Goal: Find specific page/section: Find specific page/section

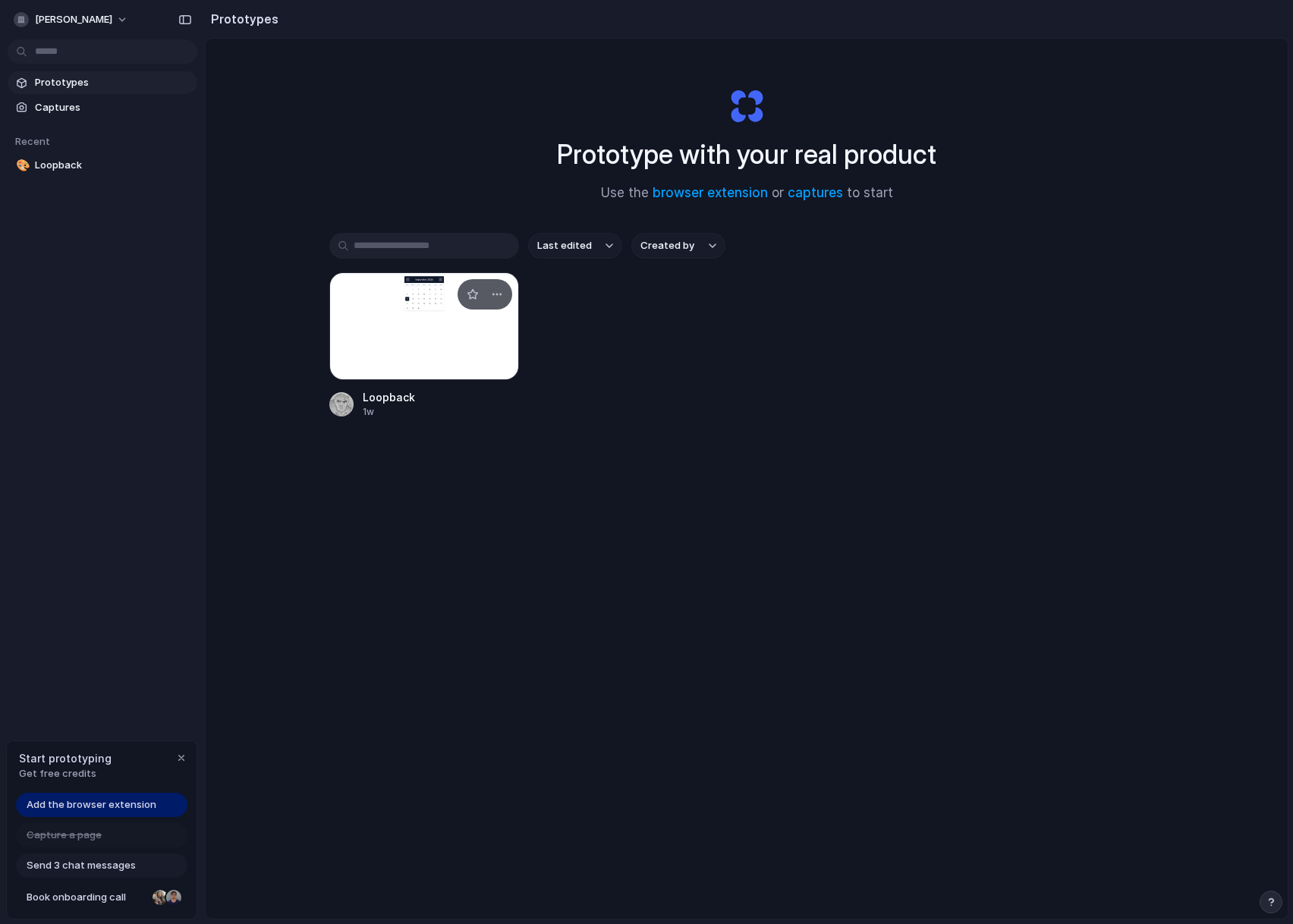
click at [434, 332] on div at bounding box center [423, 326] width 190 height 107
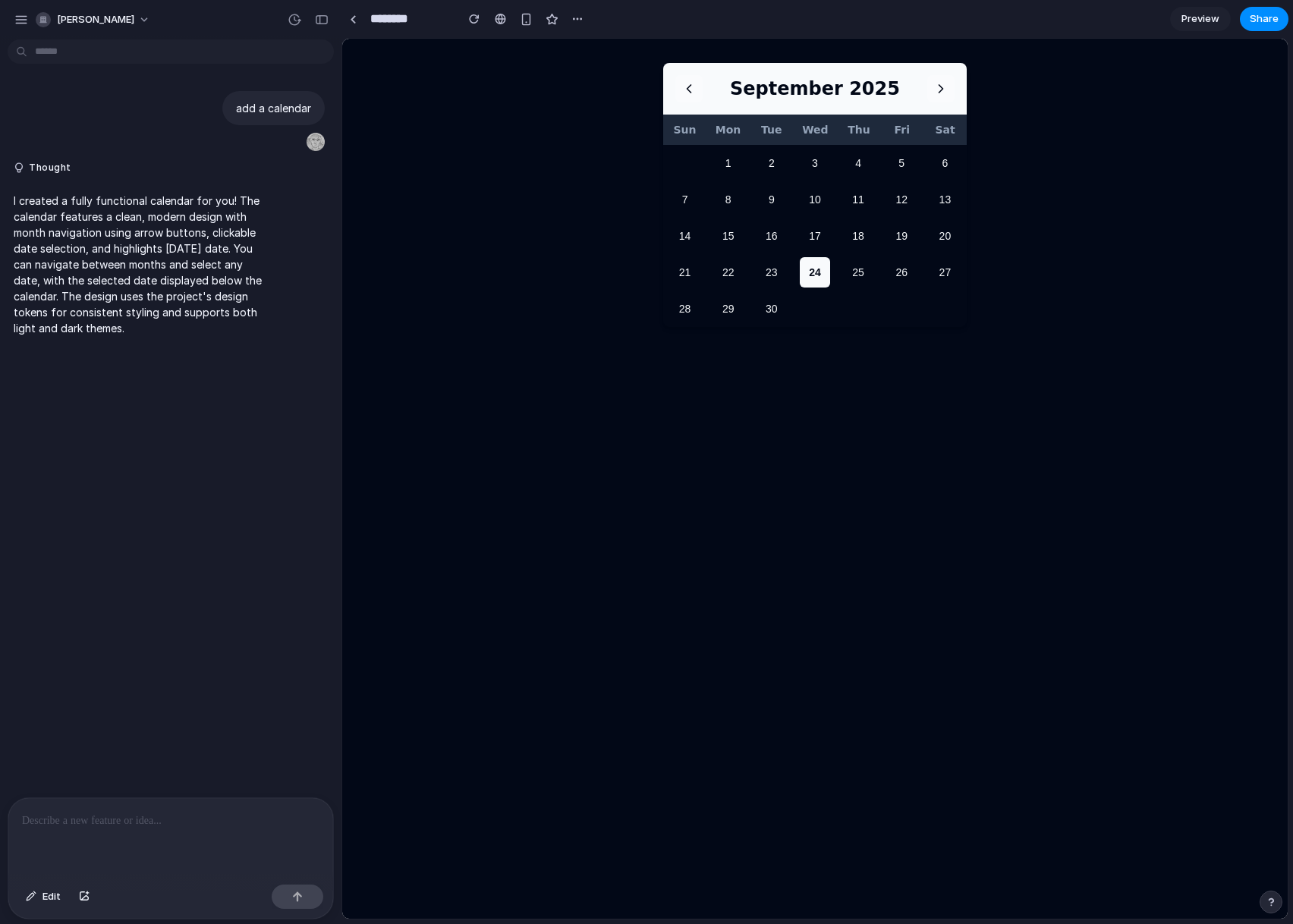
click at [689, 86] on icon at bounding box center [689, 89] width 4 height 7
click at [690, 85] on icon at bounding box center [689, 89] width 4 height 7
click at [691, 83] on icon at bounding box center [689, 89] width 15 height 15
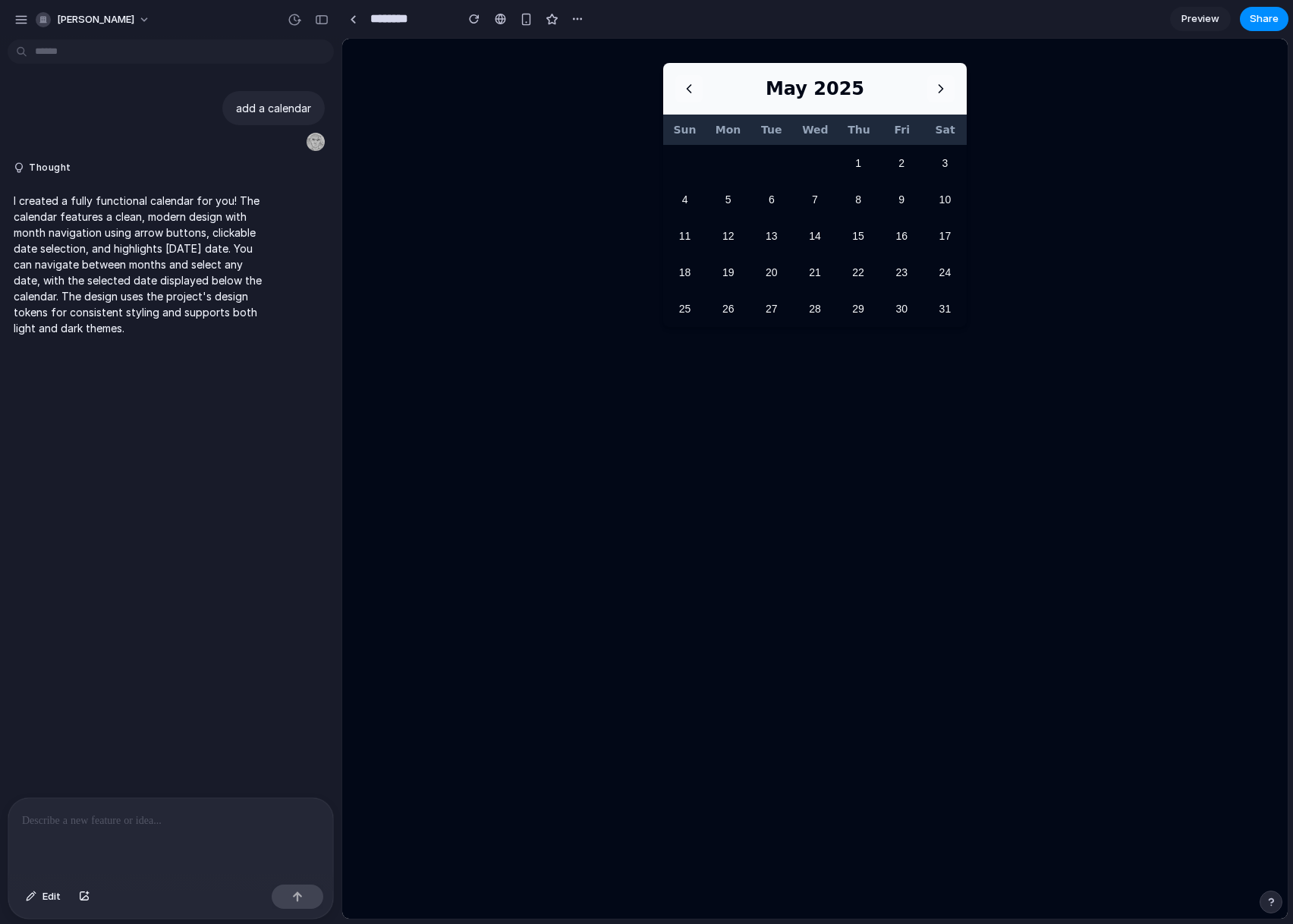
click at [692, 83] on icon at bounding box center [689, 89] width 15 height 15
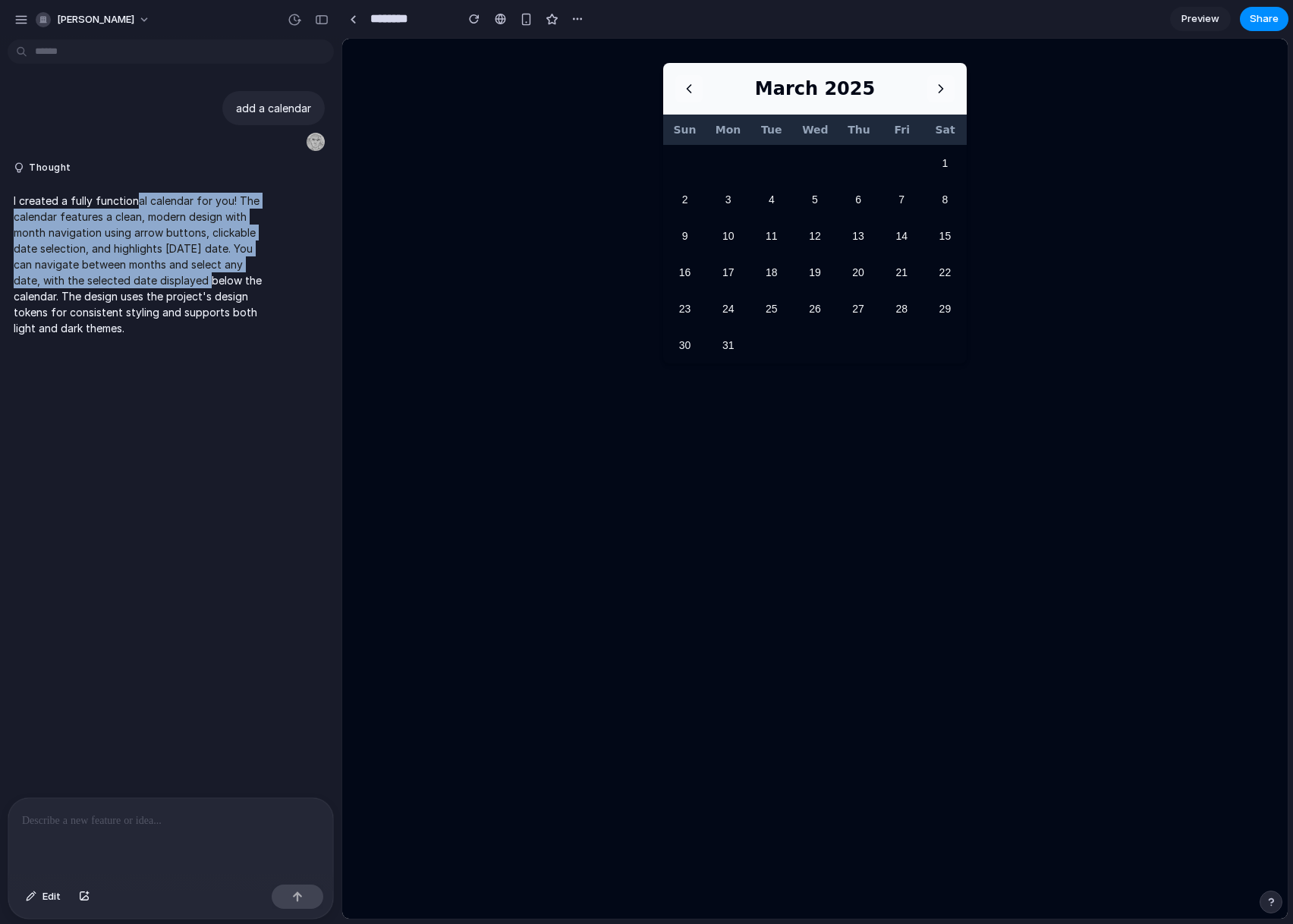
drag, startPoint x: 179, startPoint y: 237, endPoint x: 206, endPoint y: 292, distance: 61.3
click at [206, 291] on p "I created a fully functional calendar for you! The calendar features a clean, m…" at bounding box center [140, 263] width 253 height 143
click at [206, 293] on p "I created a fully functional calendar for you! The calendar features a clean, m…" at bounding box center [140, 263] width 253 height 143
drag, startPoint x: 65, startPoint y: 216, endPoint x: 200, endPoint y: 332, distance: 178.0
click at [176, 310] on p "I created a fully functional calendar for you! The calendar features a clean, m…" at bounding box center [140, 263] width 253 height 143
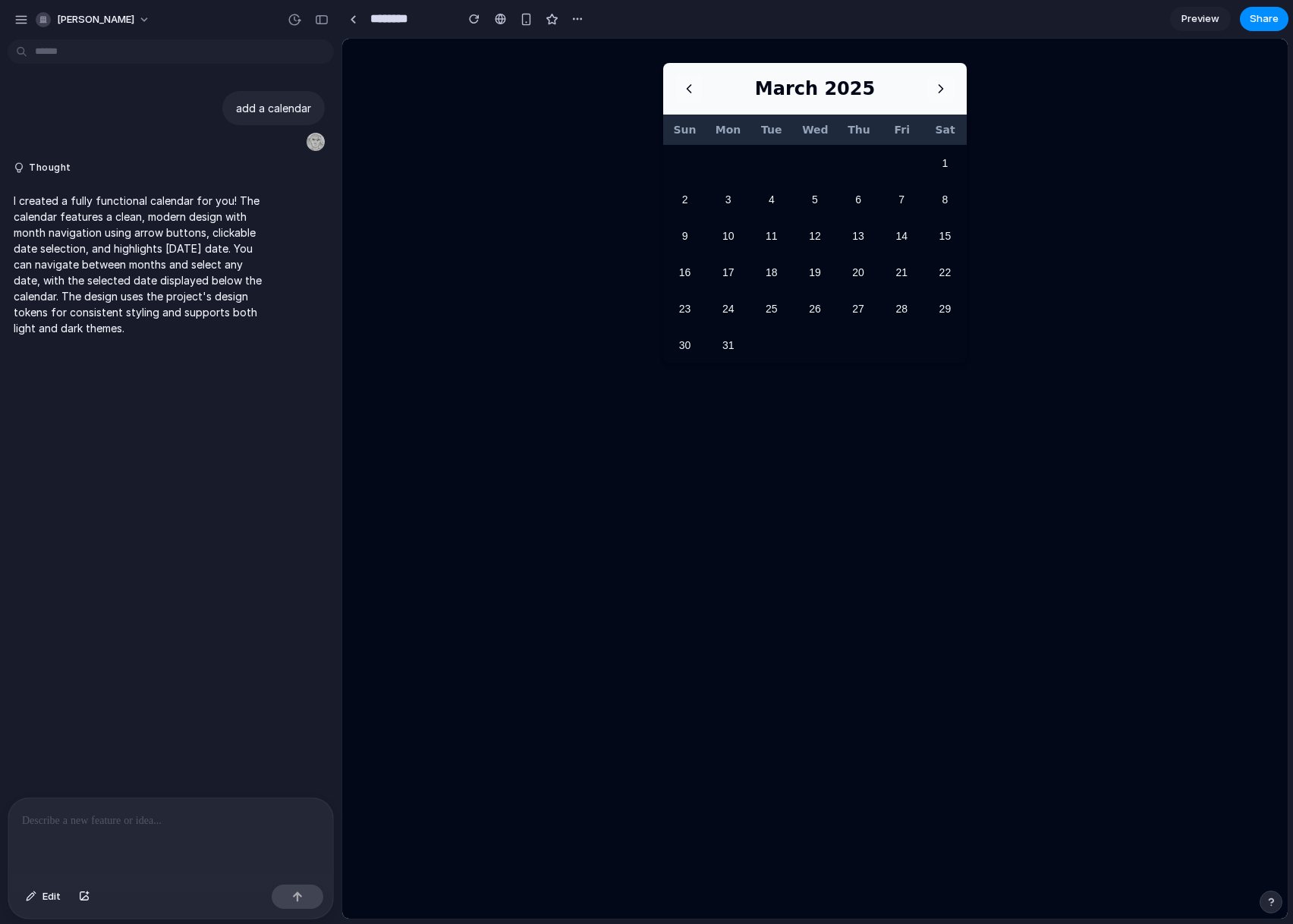
click at [200, 332] on p "I created a fully functional calendar for you! The calendar features a clean, m…" at bounding box center [140, 263] width 253 height 143
drag, startPoint x: 42, startPoint y: 206, endPoint x: 176, endPoint y: 343, distance: 191.6
click at [176, 343] on div "I created a fully functional calendar for you! The calendar features a clean, m…" at bounding box center [140, 264] width 265 height 162
click at [179, 344] on div "I created a fully functional calendar for you! The calendar features a clean, m…" at bounding box center [140, 264] width 265 height 162
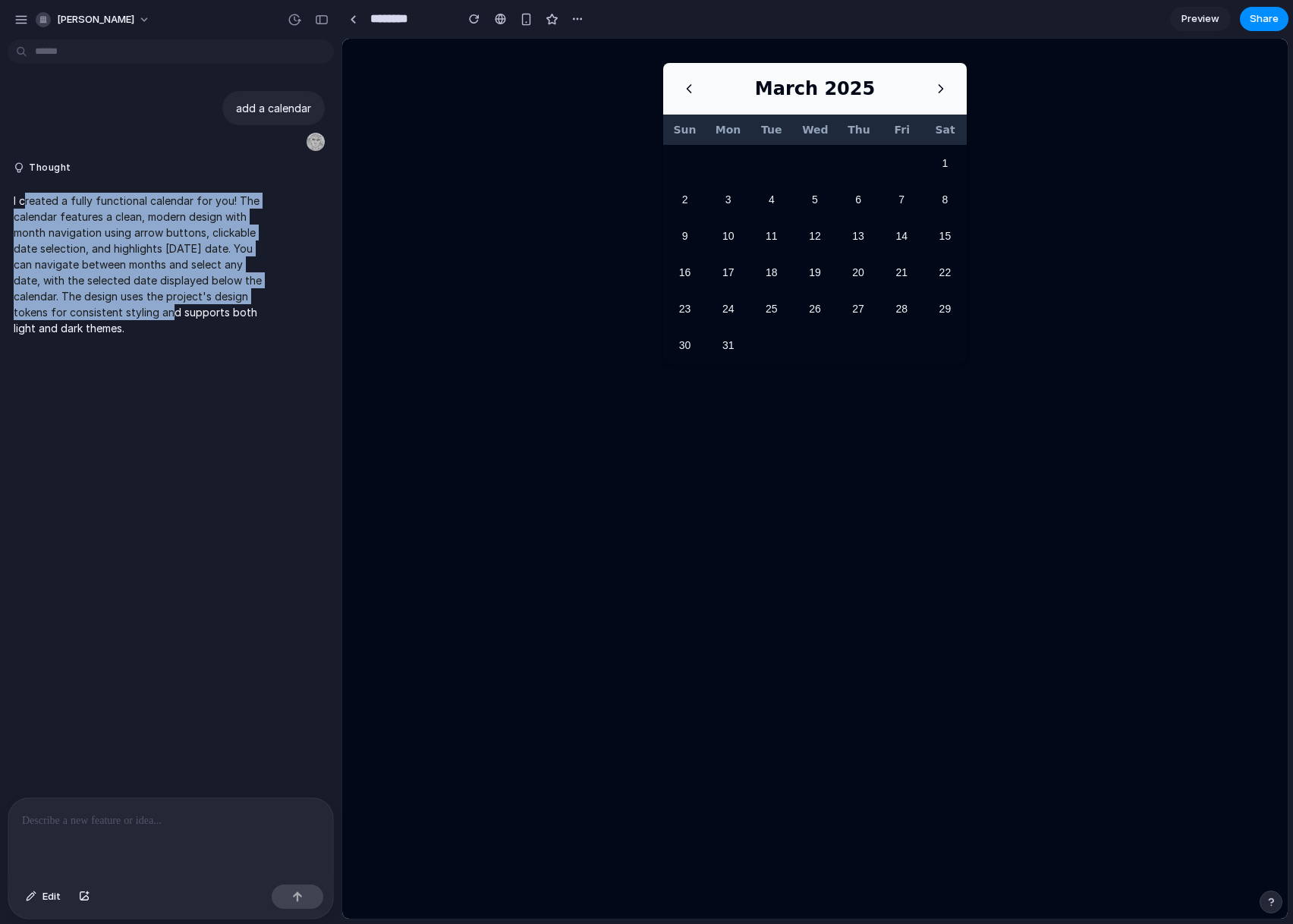
drag, startPoint x: 167, startPoint y: 320, endPoint x: 61, endPoint y: 193, distance: 165.4
click at [24, 189] on div "I created a fully functional calendar for you! The calendar features a clean, m…" at bounding box center [140, 264] width 265 height 162
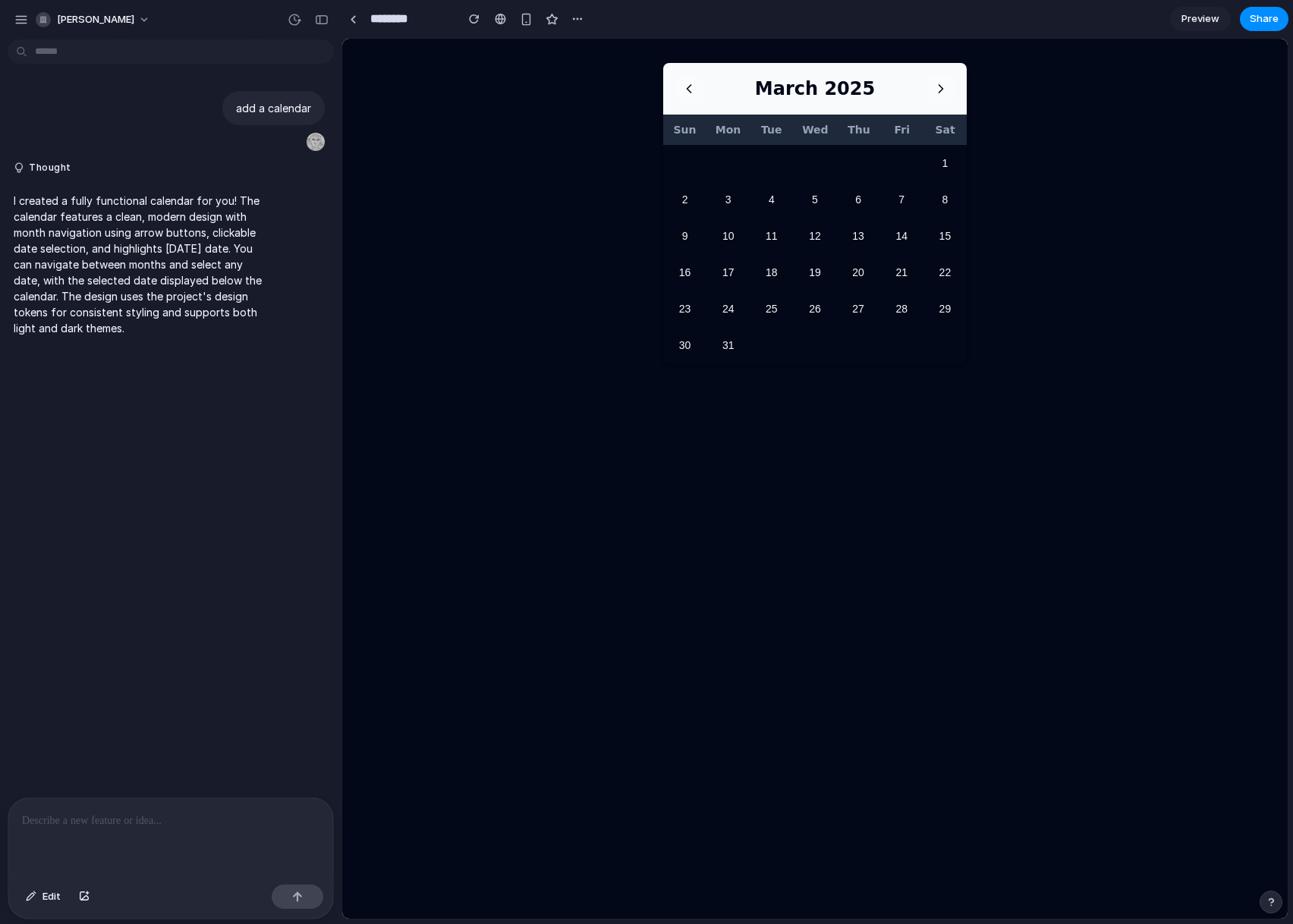
drag, startPoint x: 184, startPoint y: 354, endPoint x: 157, endPoint y: 674, distance: 321.1
click at [185, 353] on div "add a calendar Thought I created a fully functional calendar for you! The calen…" at bounding box center [166, 421] width 333 height 752
click at [172, 831] on div at bounding box center [171, 838] width 325 height 80
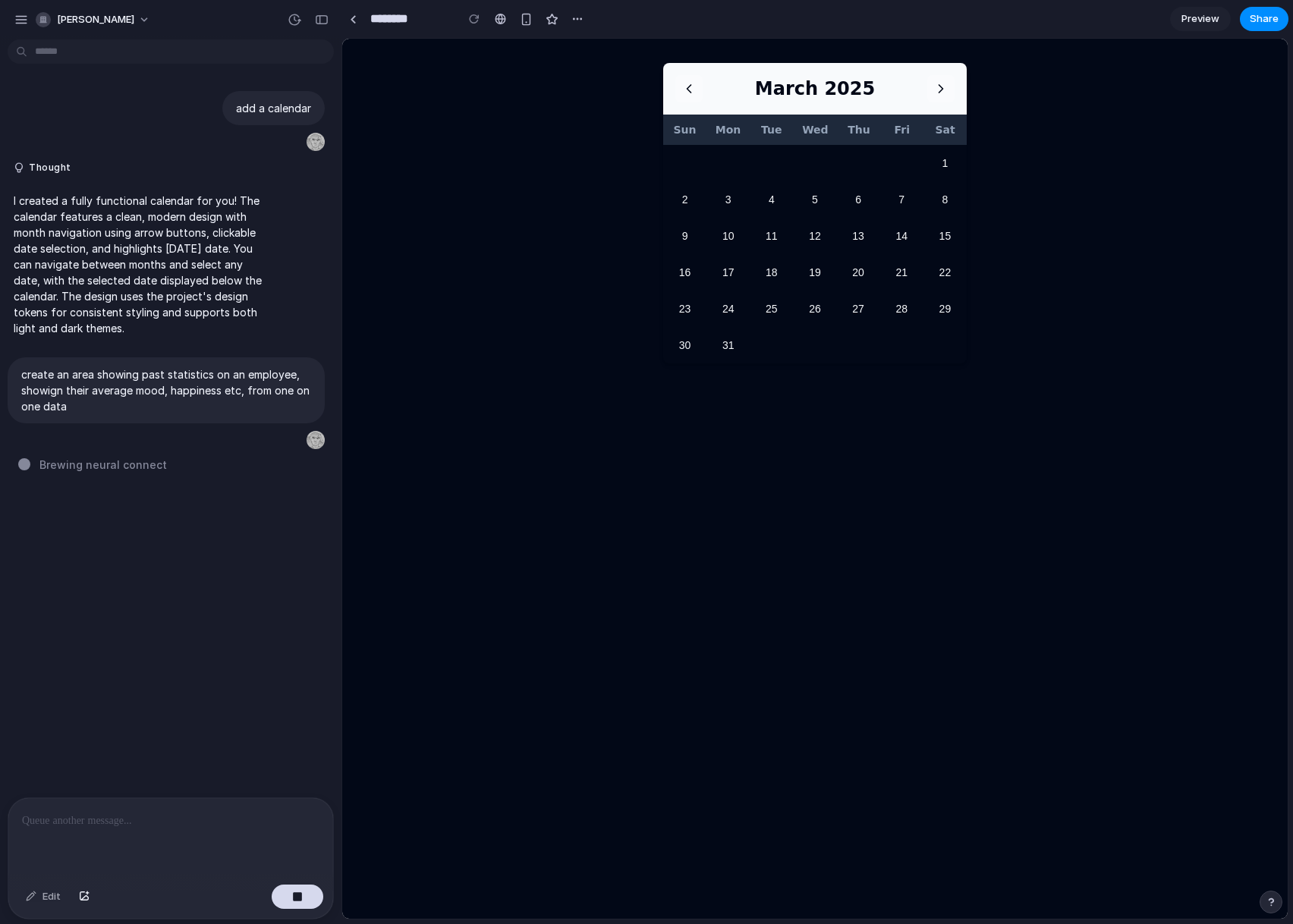
type input "**********"
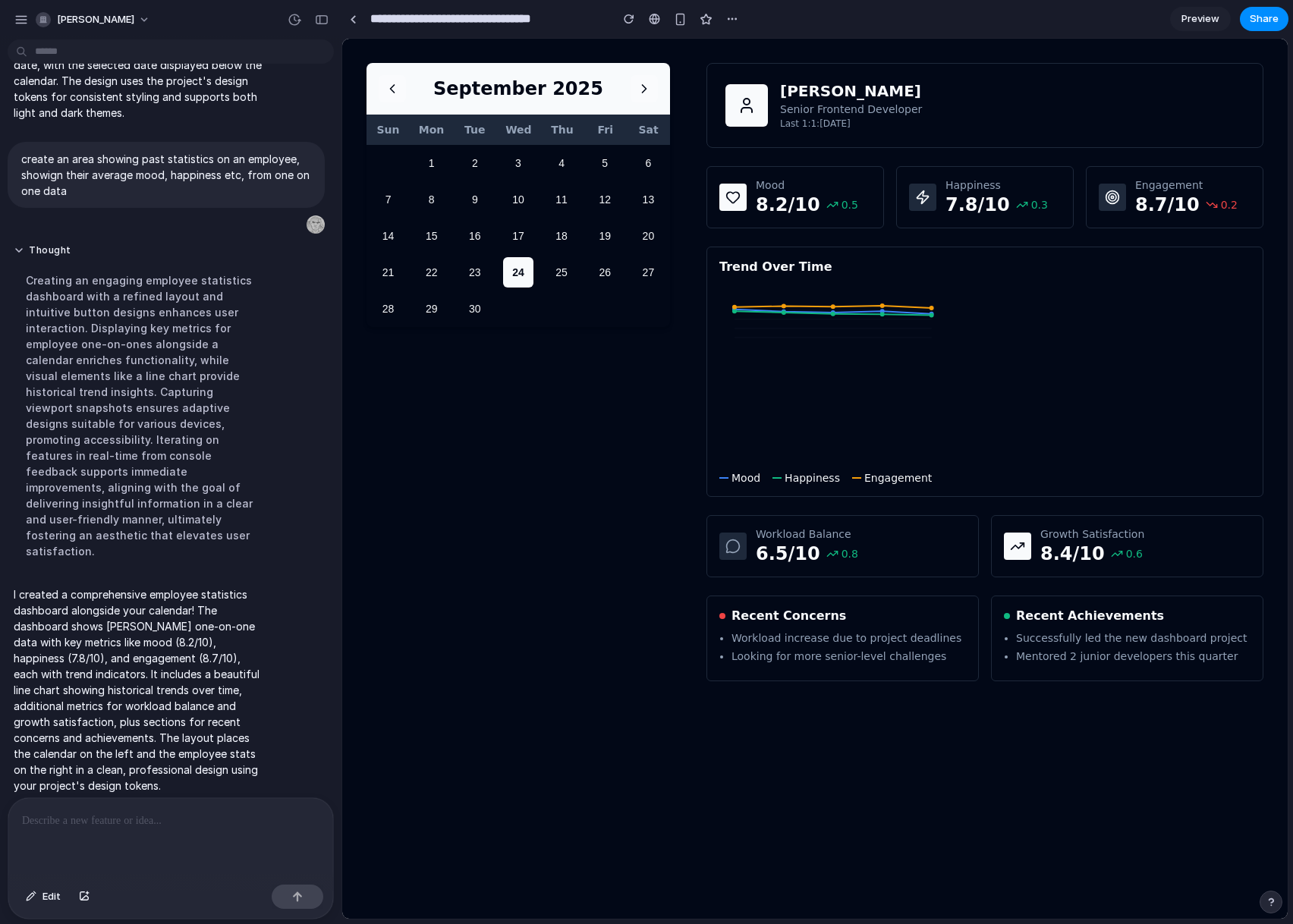
drag, startPoint x: 794, startPoint y: 99, endPoint x: 945, endPoint y: 144, distance: 157.6
click at [938, 145] on div "[PERSON_NAME] Senior Frontend Developer Last 1:1: [DATE]" at bounding box center [985, 105] width 557 height 85
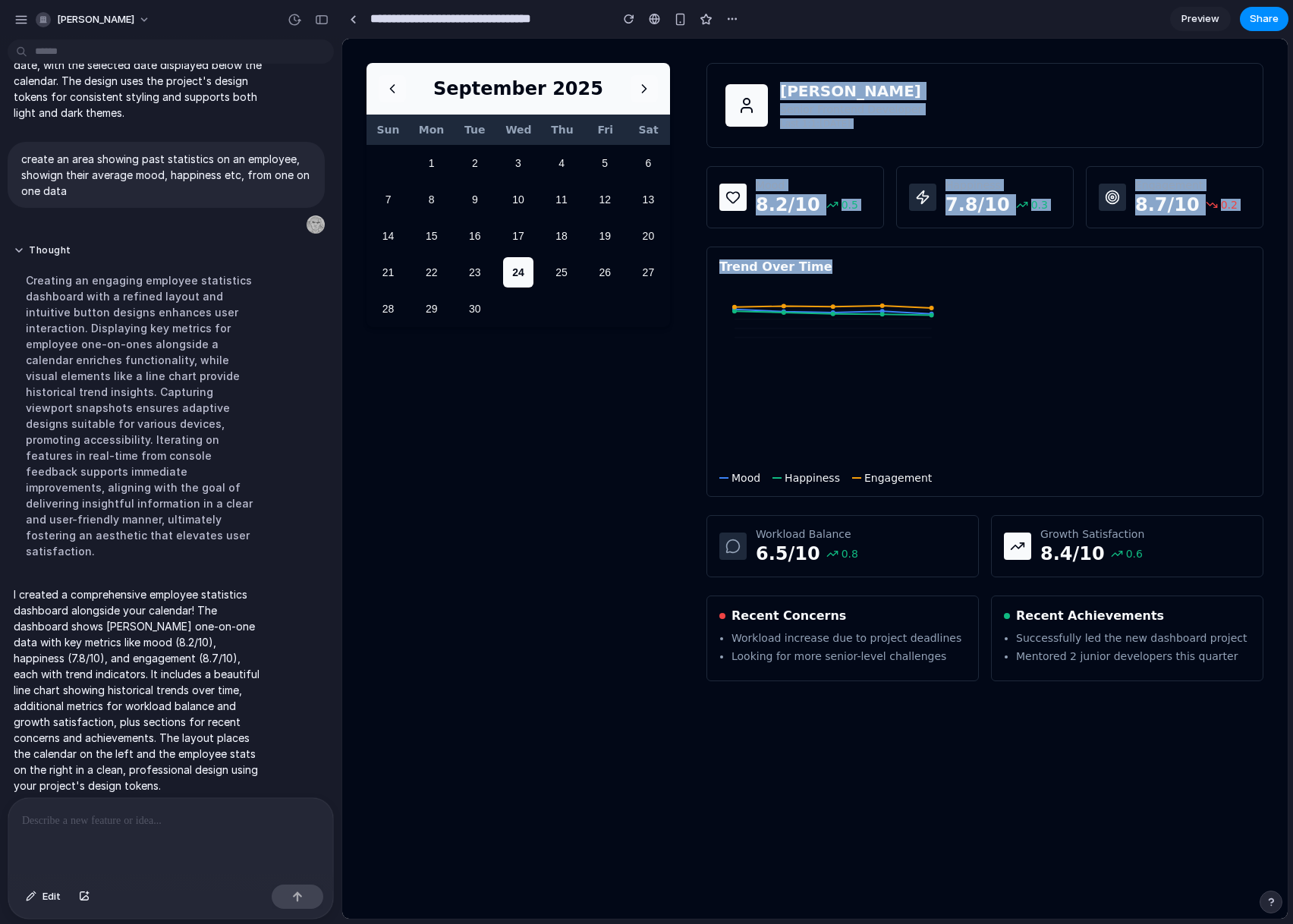
drag, startPoint x: 728, startPoint y: 64, endPoint x: 971, endPoint y: 397, distance: 412.2
click at [971, 397] on div "[DATE] Sun Mon Tue Wed Thu Fri Sat 1 2 3 4 5 6 7 8 9 10 11 12 13 14 15 16 17 18…" at bounding box center [815, 478] width 945 height 880
click at [971, 397] on icon at bounding box center [985, 374] width 531 height 177
click at [1139, 305] on div "[PERSON_NAME] Senior Frontend Developer Last 1:1: [DATE] Mood 8.2 /10 0.5 Happi…" at bounding box center [985, 372] width 557 height 618
click at [1150, 308] on icon at bounding box center [985, 374] width 531 height 177
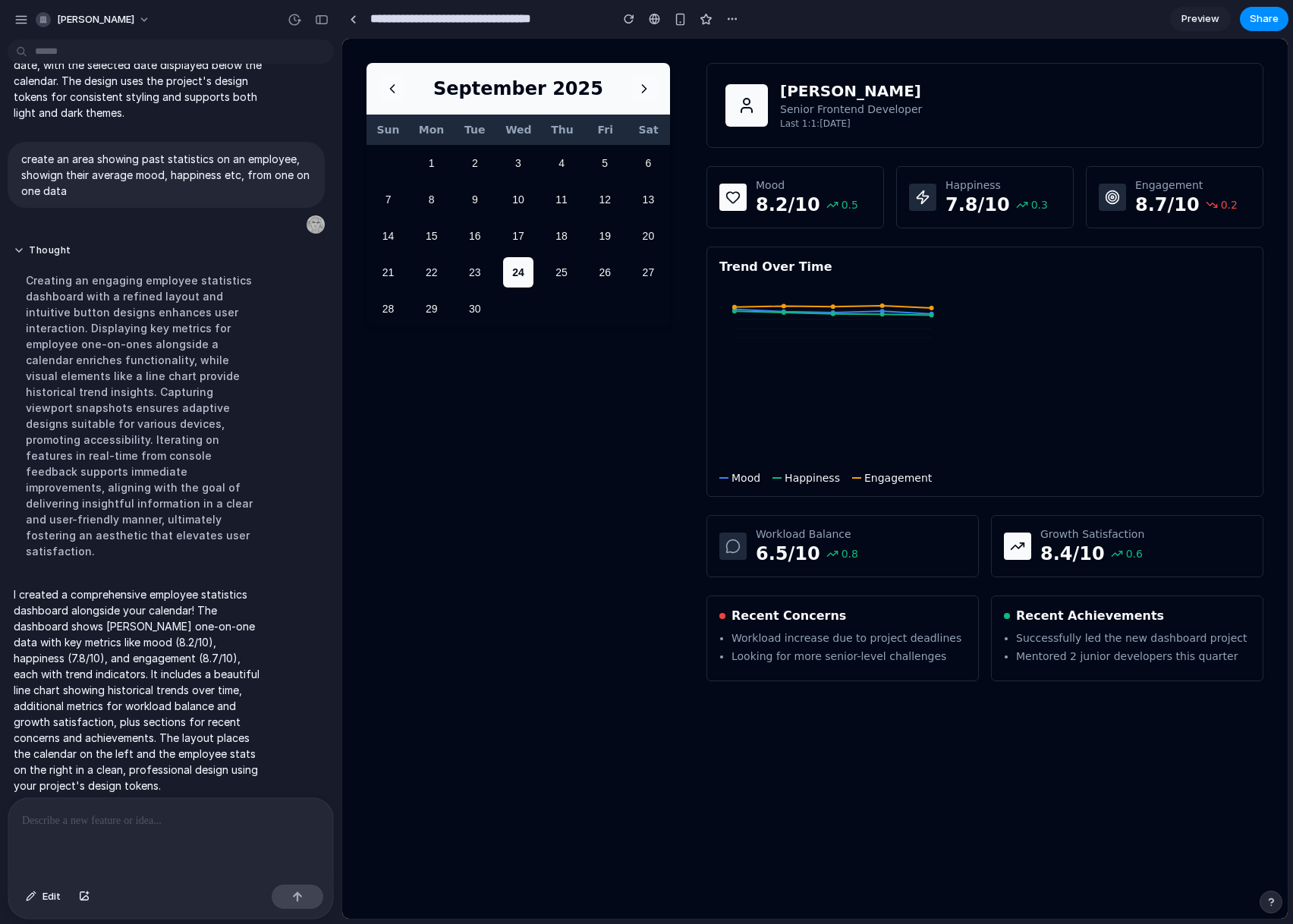
drag, startPoint x: 1085, startPoint y: 157, endPoint x: 1151, endPoint y: 472, distance: 321.8
click at [1151, 463] on div "[PERSON_NAME] Senior Frontend Developer Last 1:1: [DATE] Mood 8.2 /10 0.5 Happi…" at bounding box center [985, 372] width 557 height 618
click at [1151, 462] on icon at bounding box center [985, 374] width 531 height 177
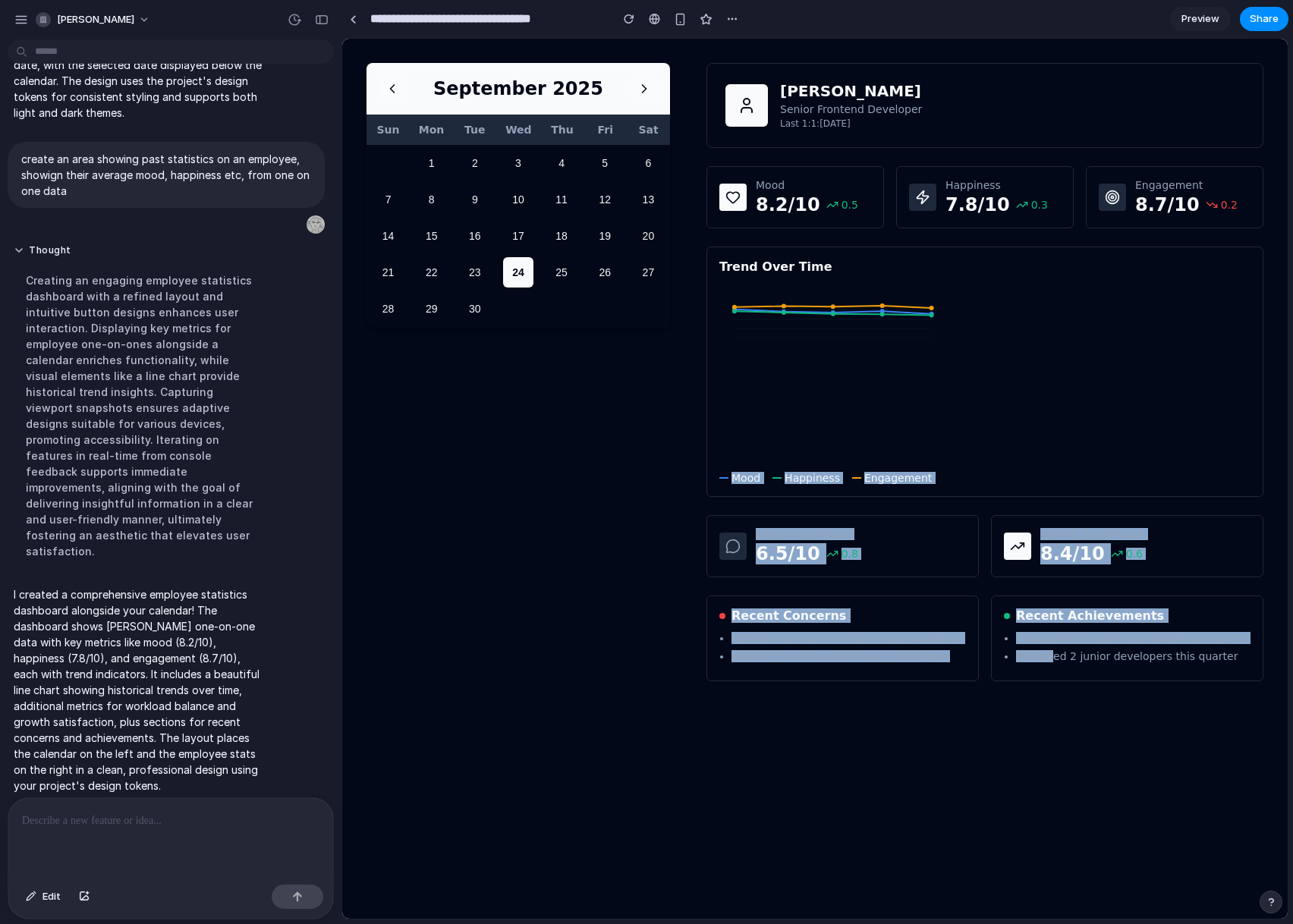
drag, startPoint x: 869, startPoint y: 603, endPoint x: 1072, endPoint y: 775, distance: 266.1
click at [1066, 773] on div "[DATE] Sun Mon Tue Wed Thu Fri Sat 1 2 3 4 5 6 7 8 9 10 11 12 13 14 15 16 17 18…" at bounding box center [815, 478] width 945 height 880
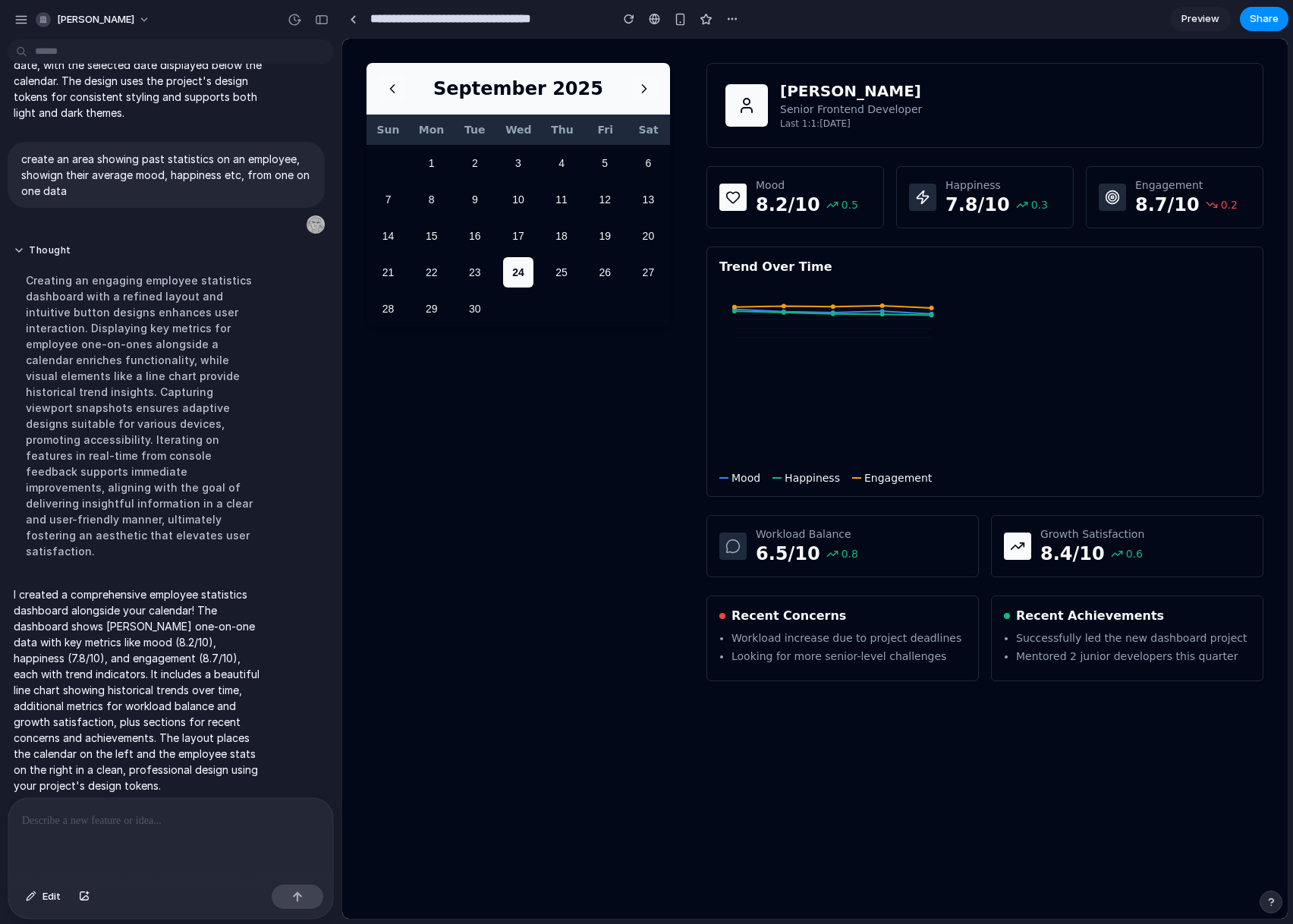
click at [1072, 775] on div "[DATE] Sun Mon Tue Wed Thu Fri Sat 1 2 3 4 5 6 7 8 9 10 11 12 13 14 15 16 17 18…" at bounding box center [815, 478] width 945 height 880
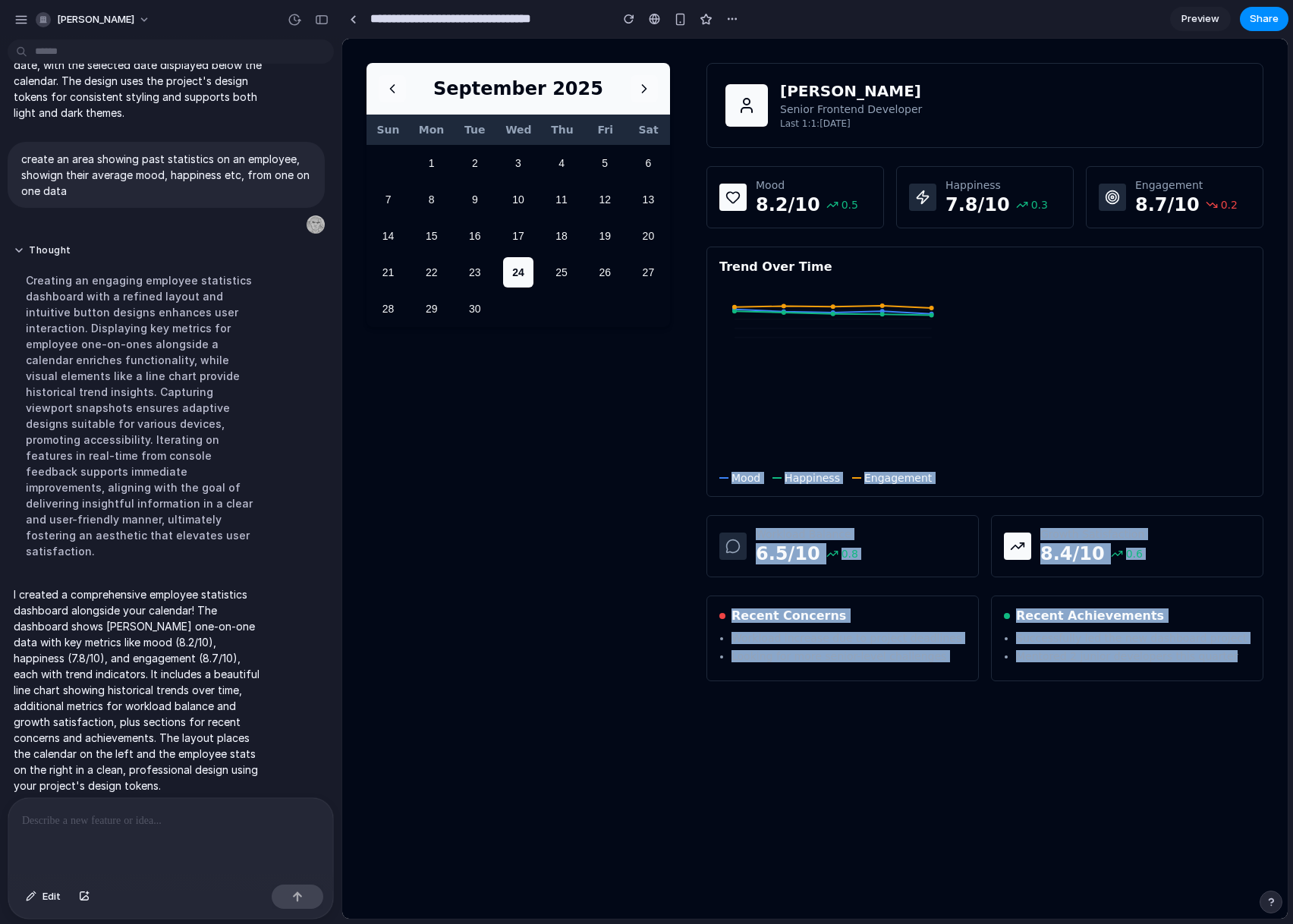
drag, startPoint x: 1134, startPoint y: 708, endPoint x: 792, endPoint y: 435, distance: 437.6
click at [746, 359] on div "[DATE] Sun Mon Tue Wed Thu Fri Sat 1 2 3 4 5 6 7 8 9 10 11 12 13 14 15 16 17 18…" at bounding box center [815, 478] width 945 height 880
click at [1224, 784] on div "[DATE] Sun Mon Tue Wed Thu Fri Sat 1 2 3 4 5 6 7 8 9 10 11 12 13 14 15 16 17 18…" at bounding box center [815, 478] width 945 height 880
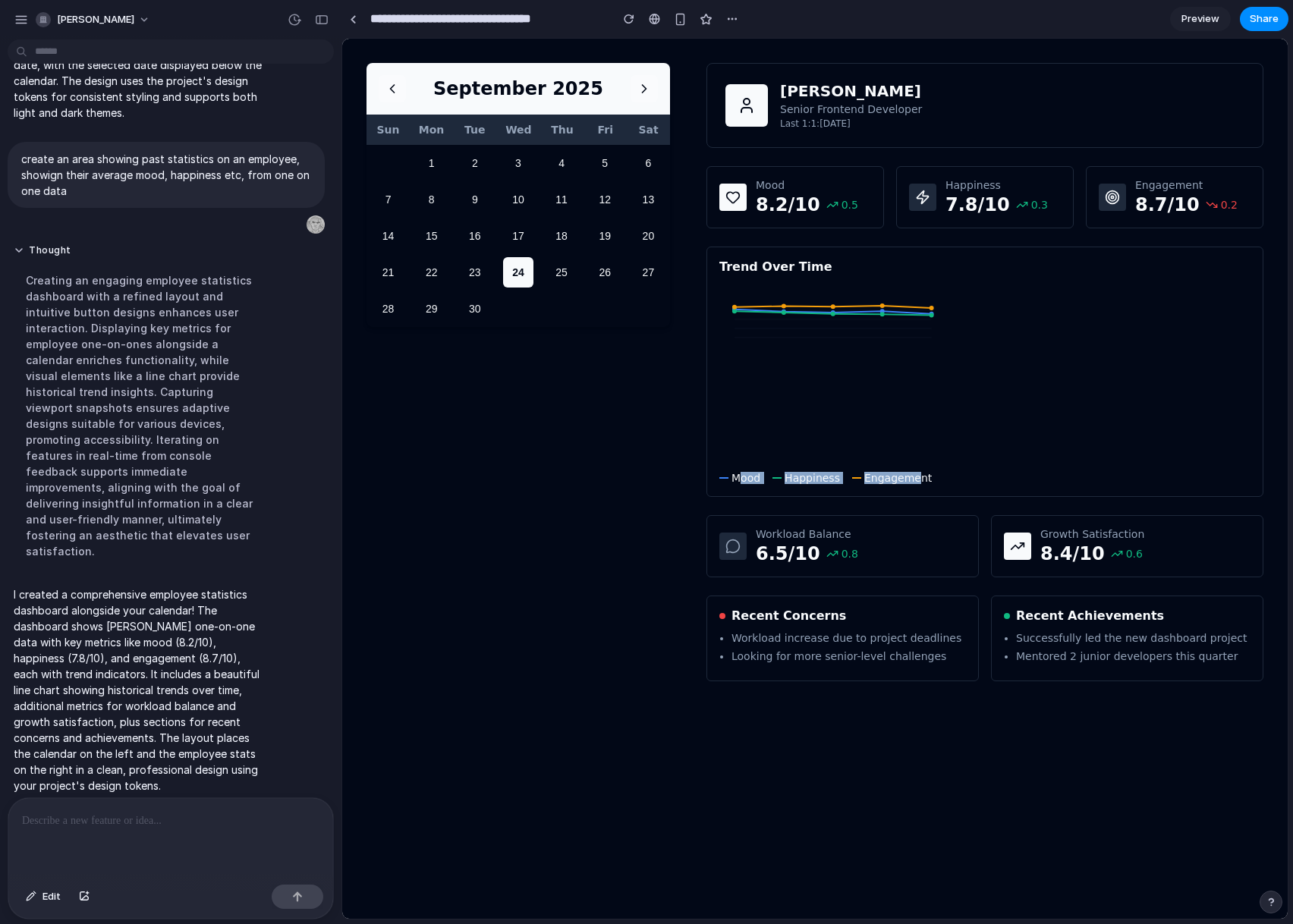
drag, startPoint x: 743, startPoint y: 517, endPoint x: 956, endPoint y: 515, distance: 213.0
click at [926, 515] on div "[PERSON_NAME] Senior Frontend Developer Last 1:1: [DATE] Mood 8.2 /10 0.5 Happi…" at bounding box center [985, 372] width 557 height 618
click at [957, 515] on div "[PERSON_NAME] Senior Frontend Developer Last 1:1: [DATE] Mood 8.2 /10 0.5 Happi…" at bounding box center [985, 372] width 557 height 618
